Goal: Transaction & Acquisition: Purchase product/service

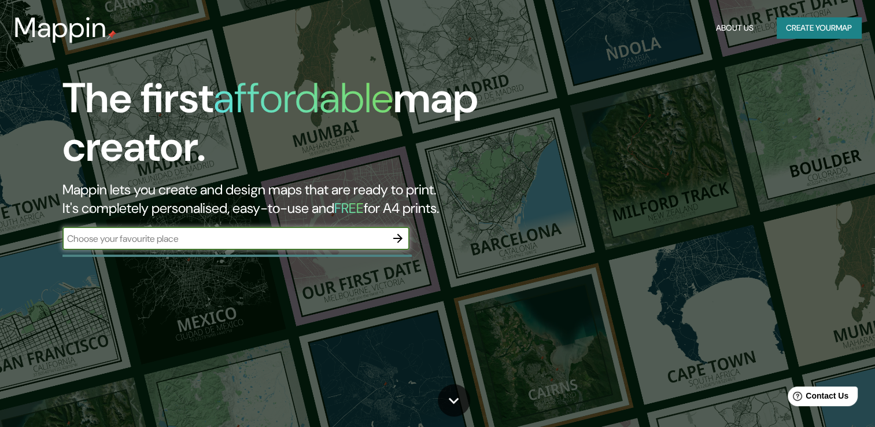
click at [343, 232] on input "text" at bounding box center [224, 238] width 324 height 13
type input "[GEOGRAPHIC_DATA]"
click at [402, 236] on icon "button" at bounding box center [398, 238] width 14 height 14
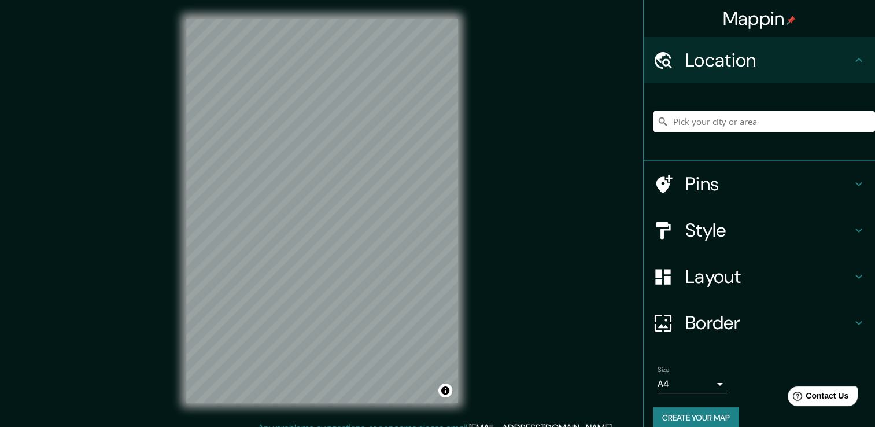
click at [696, 123] on input "Pick your city or area" at bounding box center [764, 121] width 222 height 21
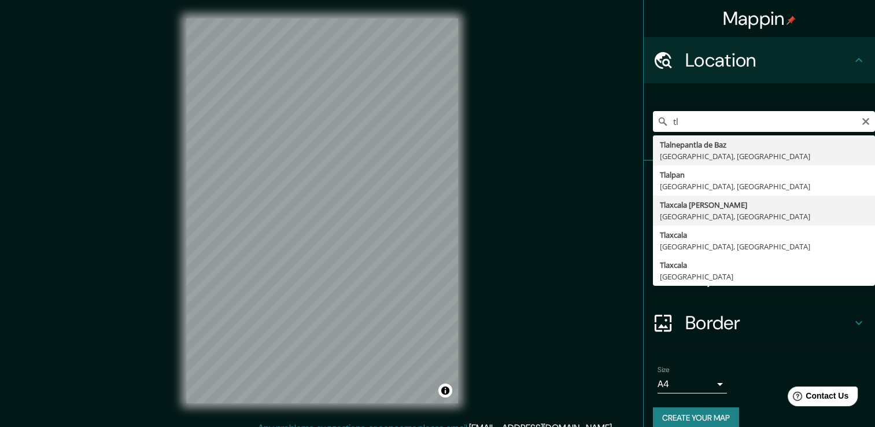
type input "Tlaxcala [PERSON_NAME], [GEOGRAPHIC_DATA], [GEOGRAPHIC_DATA]"
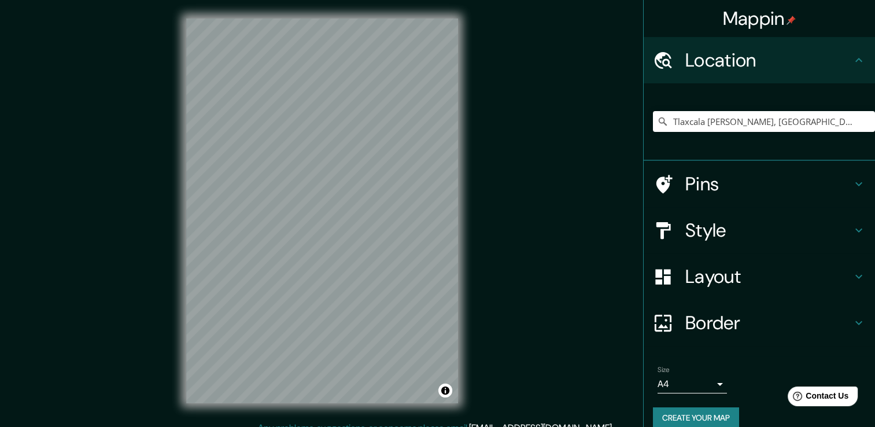
click at [796, 194] on h4 "Pins" at bounding box center [768, 183] width 167 height 23
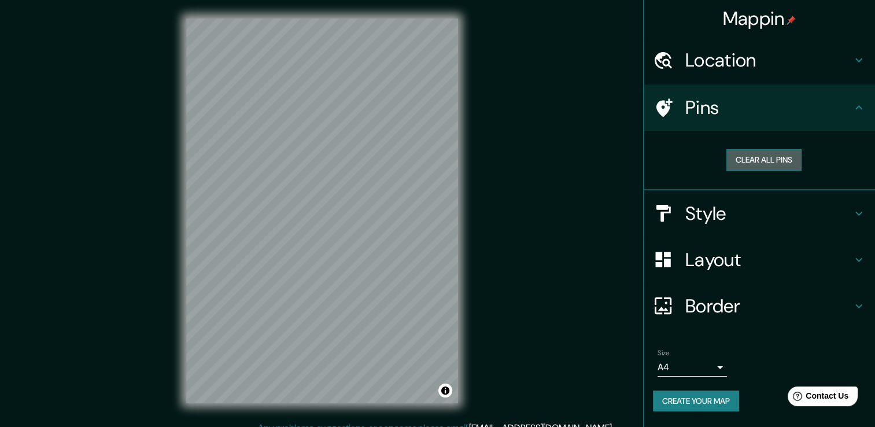
click at [761, 163] on button "Clear all pins" at bounding box center [763, 159] width 75 height 21
click at [761, 156] on button "Clear all pins" at bounding box center [763, 159] width 75 height 21
click at [774, 153] on button "Clear all pins" at bounding box center [763, 159] width 75 height 21
click at [639, 156] on div "Mappin Location [GEOGRAPHIC_DATA][PERSON_NAME], [GEOGRAPHIC_DATA], [GEOGRAPHIC_…" at bounding box center [437, 220] width 875 height 440
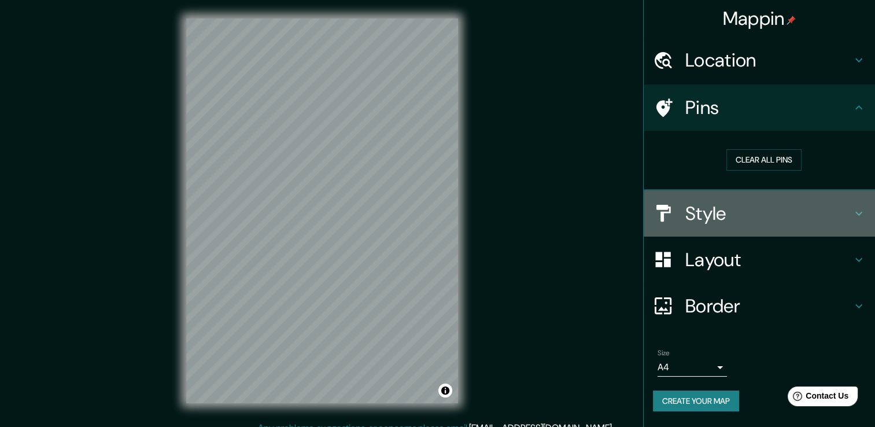
click at [782, 227] on div "Style" at bounding box center [759, 213] width 231 height 46
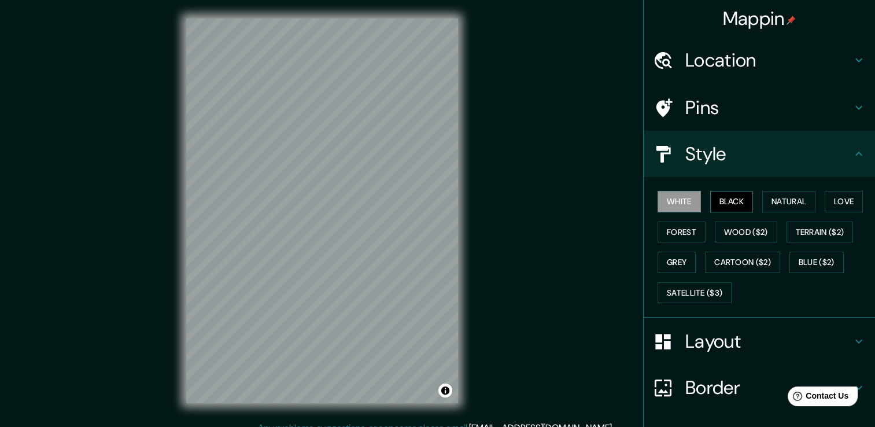
click at [734, 197] on button "Black" at bounding box center [731, 201] width 43 height 21
click at [676, 198] on button "White" at bounding box center [679, 201] width 43 height 21
click at [775, 194] on button "Natural" at bounding box center [788, 201] width 53 height 21
click at [782, 198] on button "Natural" at bounding box center [788, 201] width 53 height 21
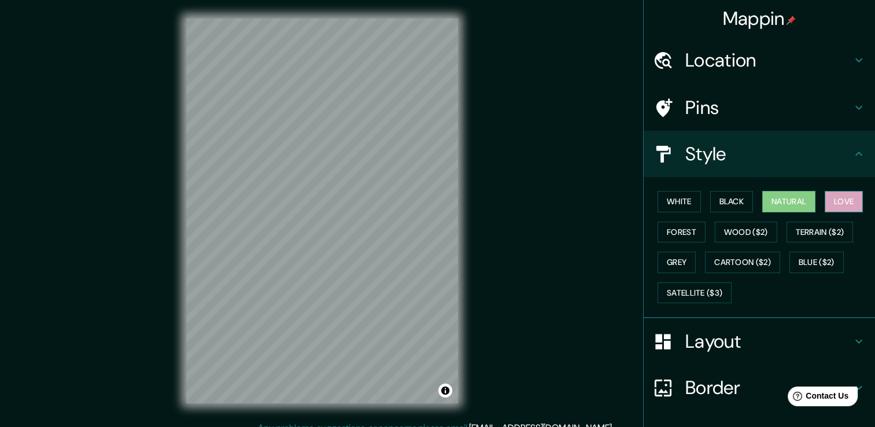
click at [835, 197] on button "Love" at bounding box center [844, 201] width 38 height 21
click at [836, 202] on button "Love" at bounding box center [844, 201] width 38 height 21
click at [844, 200] on button "Love" at bounding box center [844, 201] width 38 height 21
click at [851, 245] on div "White Black Natural Love Forest Wood ($2) Terrain ($2) Grey Cartoon ($2) Blue (…" at bounding box center [764, 246] width 222 height 121
click at [681, 224] on button "Forest" at bounding box center [682, 231] width 48 height 21
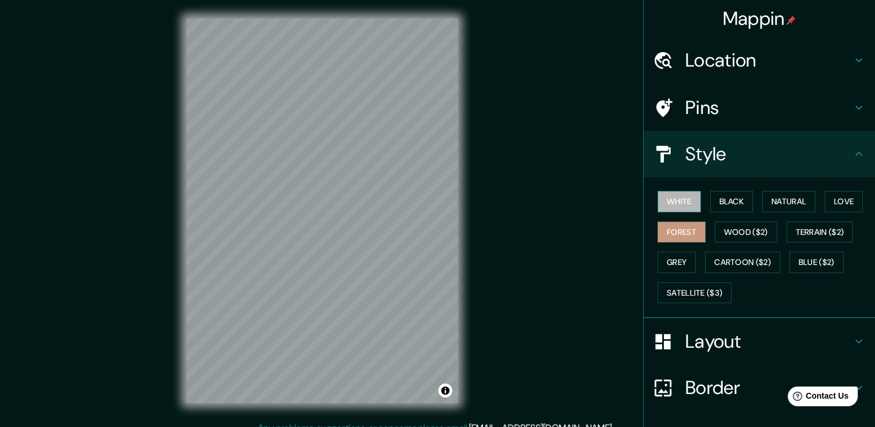
click at [677, 205] on button "White" at bounding box center [679, 201] width 43 height 21
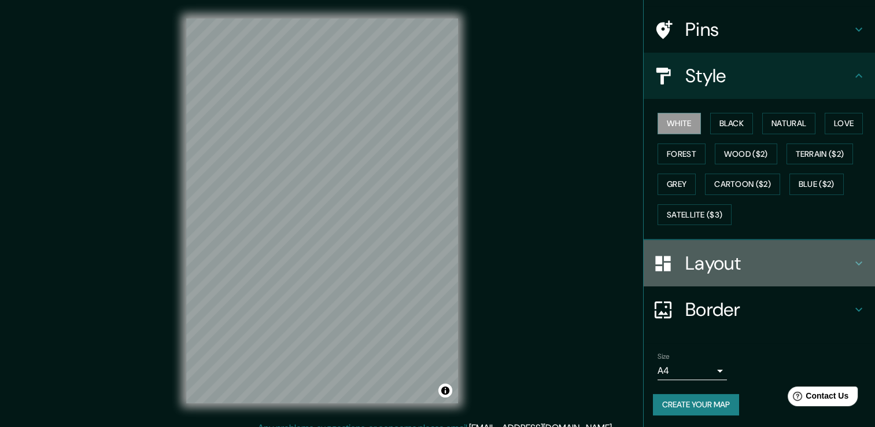
click at [734, 271] on h4 "Layout" at bounding box center [768, 263] width 167 height 23
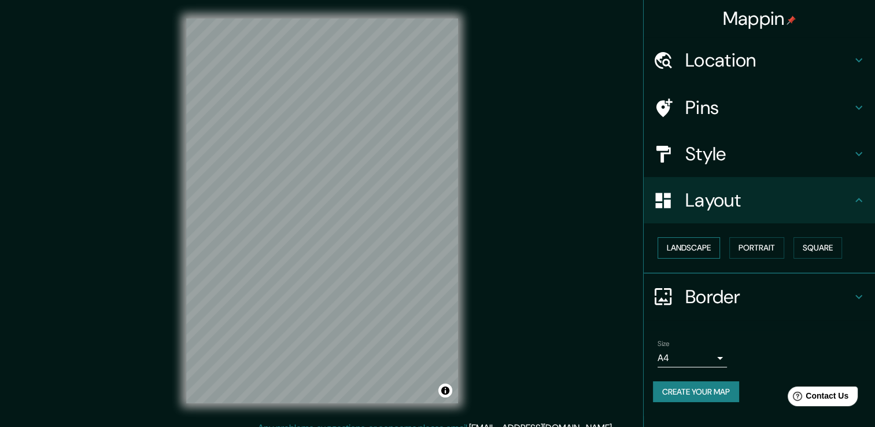
click at [696, 245] on button "Landscape" at bounding box center [689, 247] width 62 height 21
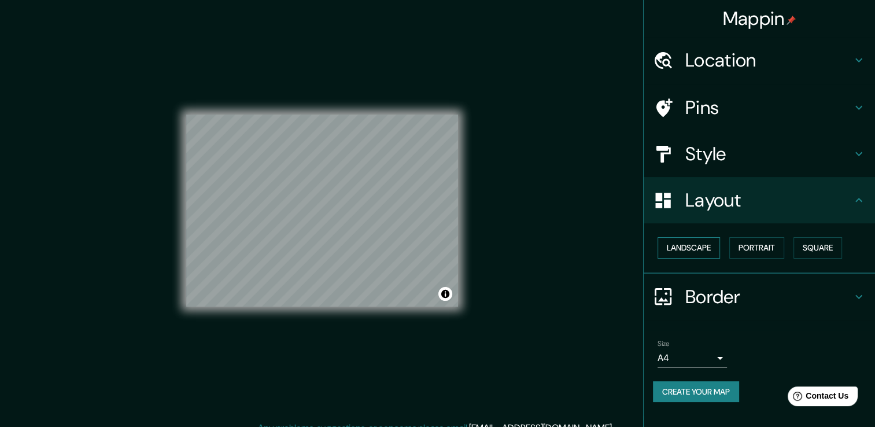
click at [695, 246] on button "Landscape" at bounding box center [689, 247] width 62 height 21
click at [738, 245] on button "Portrait" at bounding box center [756, 247] width 55 height 21
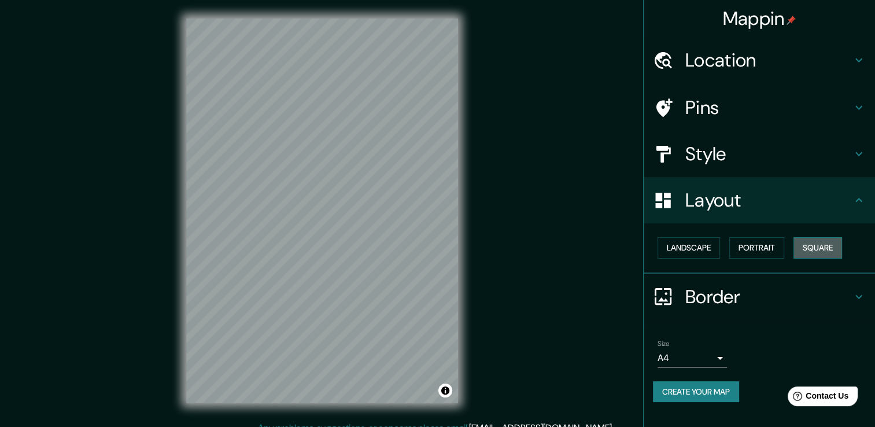
click at [798, 245] on button "Square" at bounding box center [817, 247] width 49 height 21
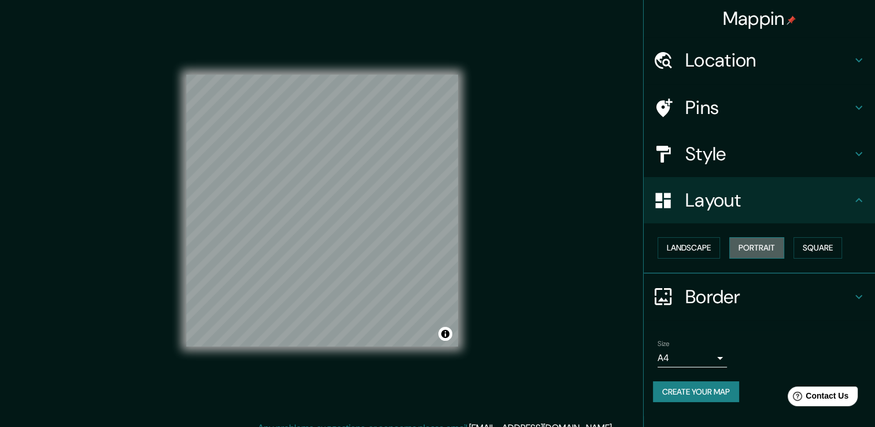
click at [741, 250] on button "Portrait" at bounding box center [756, 247] width 55 height 21
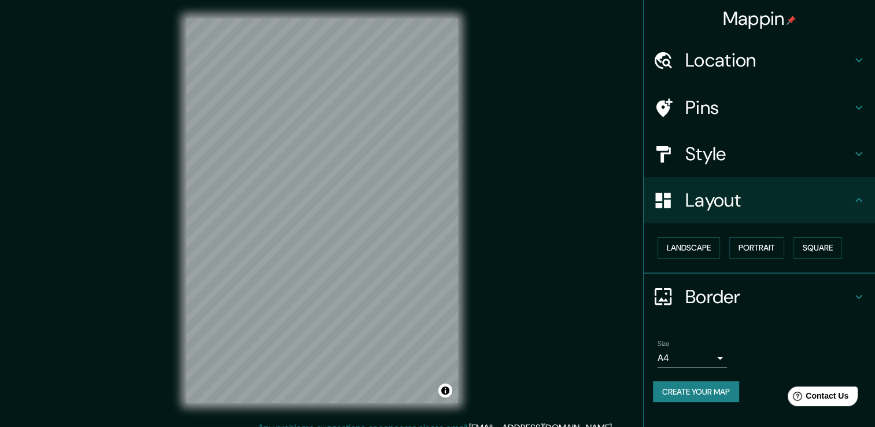
click at [748, 279] on div "Border" at bounding box center [759, 297] width 231 height 46
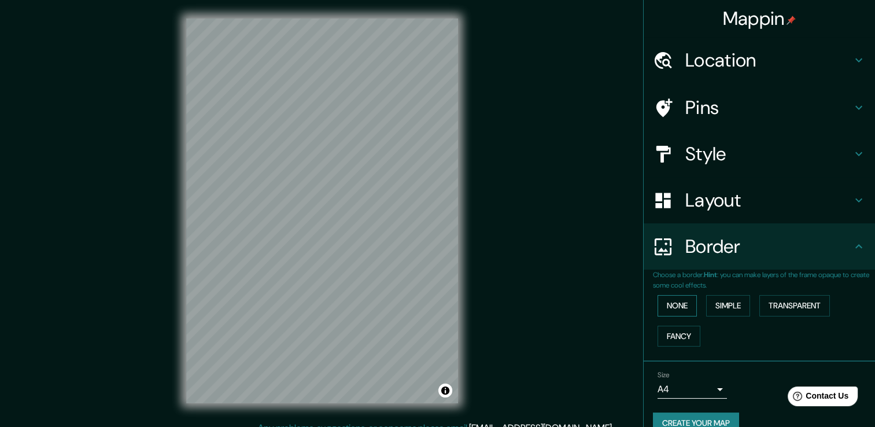
click at [681, 309] on button "None" at bounding box center [677, 305] width 39 height 21
click at [706, 304] on button "Simple" at bounding box center [728, 305] width 44 height 21
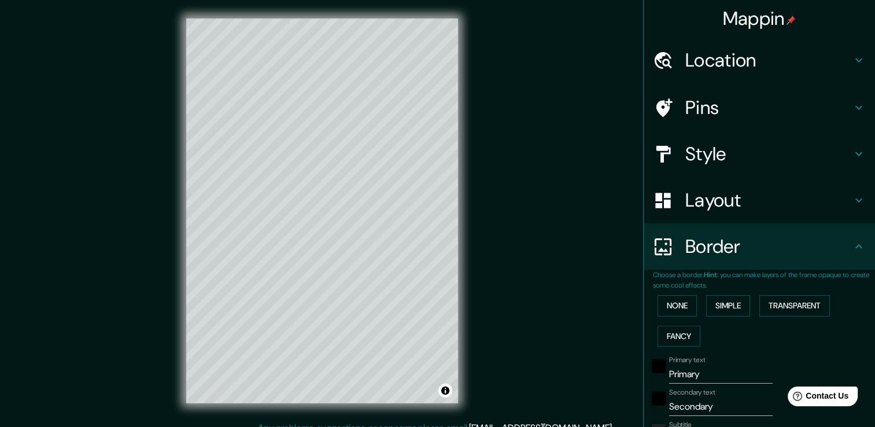
click at [751, 305] on div "None Simple Transparent Fancy" at bounding box center [764, 320] width 222 height 61
click at [773, 301] on button "Transparent" at bounding box center [794, 305] width 71 height 21
click at [675, 332] on button "Fancy" at bounding box center [679, 336] width 43 height 21
click at [680, 306] on button "None" at bounding box center [677, 305] width 39 height 21
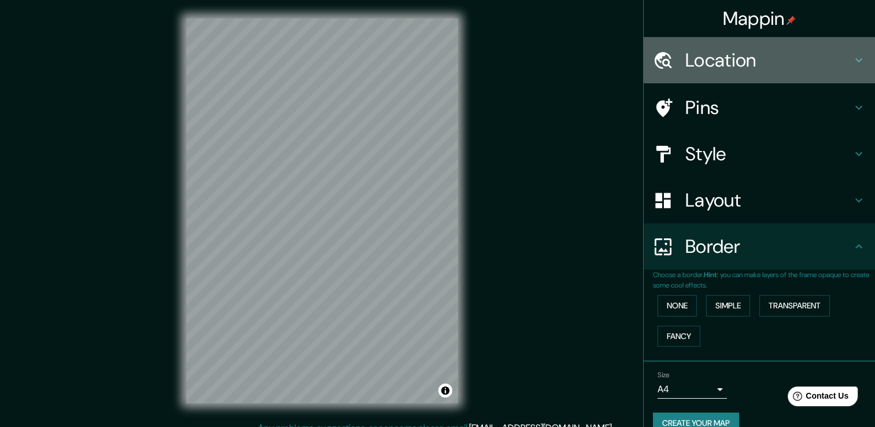
click at [742, 72] on div "Location" at bounding box center [759, 60] width 231 height 46
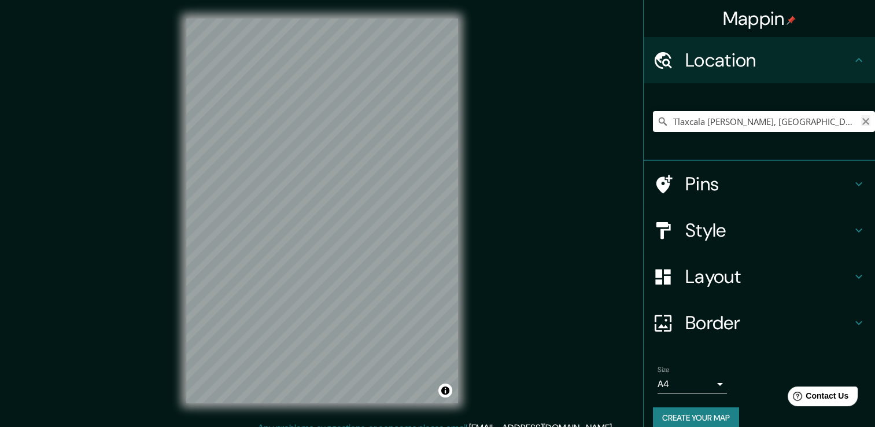
click at [861, 120] on icon "Clear" at bounding box center [865, 121] width 9 height 9
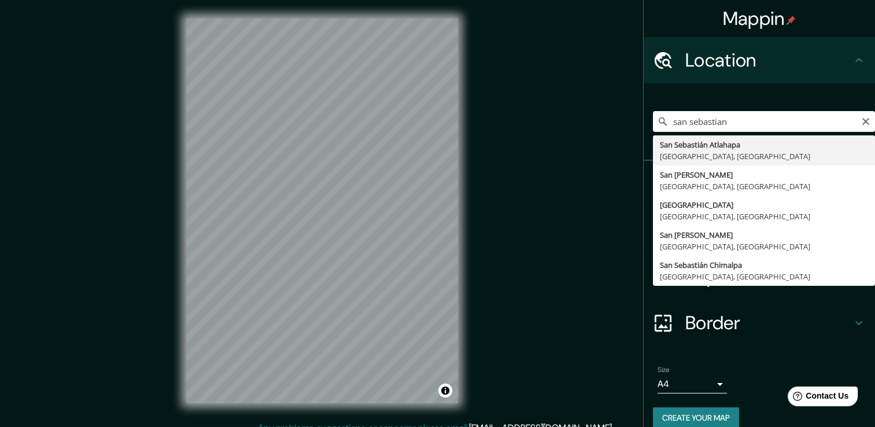
type input "San Sebastián Atlahapa, [GEOGRAPHIC_DATA], [GEOGRAPHIC_DATA]"
